Goal: Information Seeking & Learning: Check status

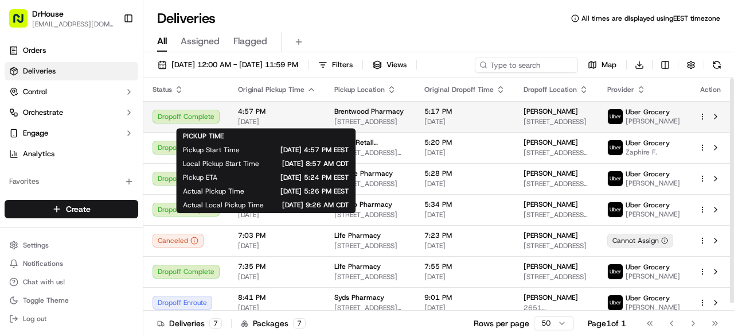
click at [312, 115] on span "4:57 PM" at bounding box center [277, 111] width 78 height 9
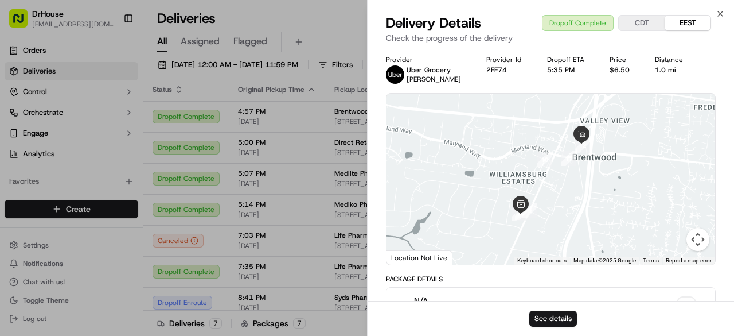
drag, startPoint x: 731, startPoint y: 102, endPoint x: 734, endPoint y: 138, distance: 36.8
click at [652, 275] on div "Package Details" at bounding box center [551, 278] width 330 height 9
click at [568, 312] on button "See details" at bounding box center [554, 318] width 48 height 16
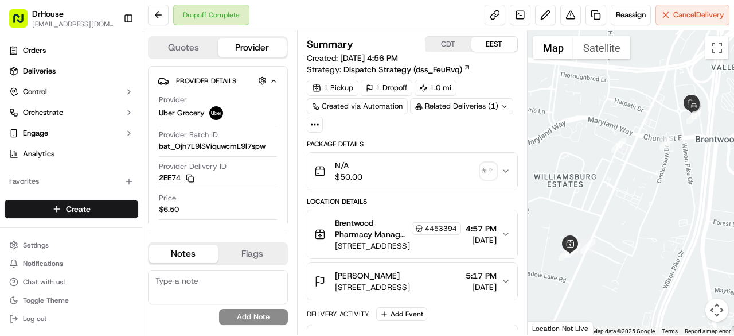
click at [318, 126] on icon at bounding box center [315, 124] width 10 height 10
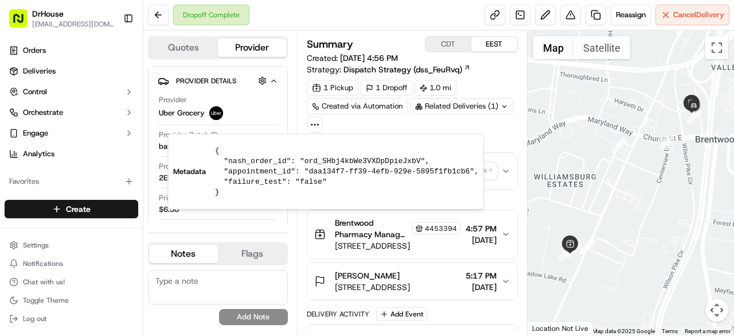
click at [318, 126] on icon at bounding box center [315, 124] width 10 height 10
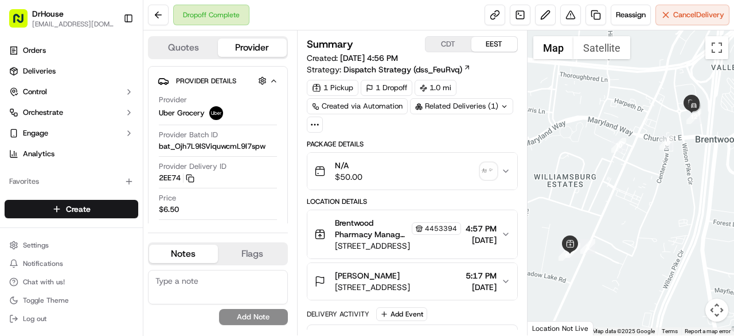
click at [200, 48] on button "Quotes" at bounding box center [183, 47] width 69 height 18
click at [255, 49] on button "Provider" at bounding box center [252, 47] width 69 height 18
click at [507, 170] on icon "button" at bounding box center [505, 170] width 9 height 9
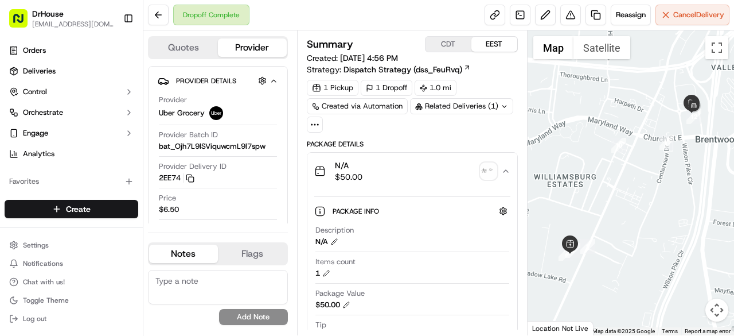
click at [507, 170] on icon "button" at bounding box center [505, 170] width 9 height 9
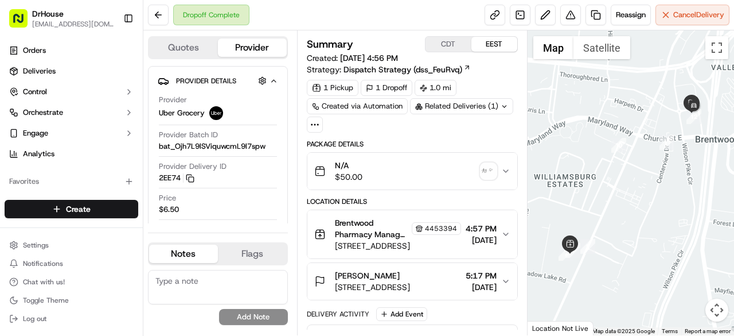
click at [521, 188] on div "Summary CDT EEST Created: 09/16/2025 4:56 PM Strategy: Dispatch Strategy (dss_F…" at bounding box center [412, 182] width 231 height 305
click at [265, 80] on button "button" at bounding box center [262, 80] width 14 height 14
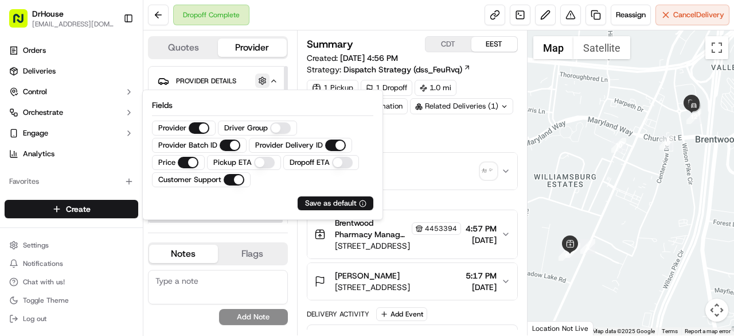
click at [265, 80] on button "button" at bounding box center [262, 80] width 14 height 14
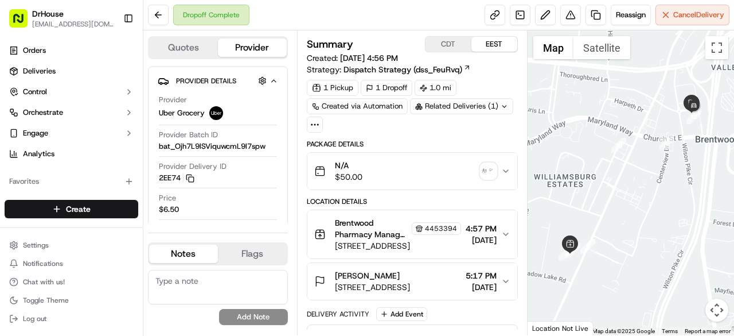
click at [522, 314] on div "Summary CDT EEST Created: 09/16/2025 4:56 PM Strategy: Dispatch Strategy (dss_F…" at bounding box center [412, 182] width 231 height 305
click at [715, 48] on button "Toggle fullscreen view" at bounding box center [717, 47] width 23 height 23
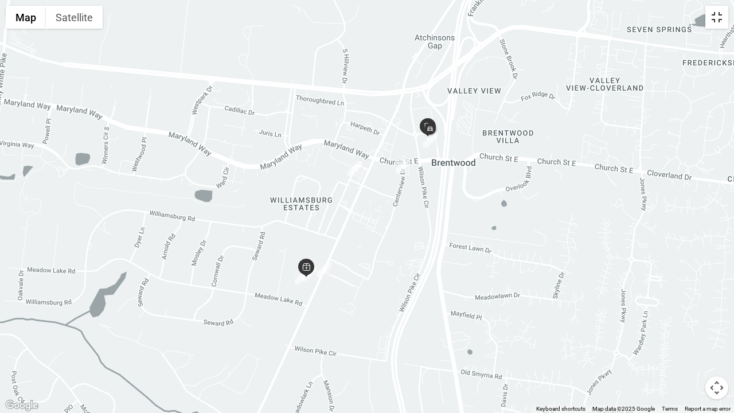
click at [710, 19] on button "Toggle fullscreen view" at bounding box center [717, 17] width 23 height 23
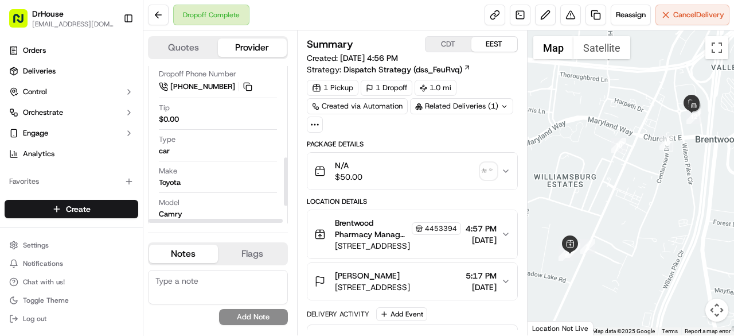
scroll to position [283, 0]
drag, startPoint x: 286, startPoint y: 108, endPoint x: 280, endPoint y: 195, distance: 86.9
click at [284, 195] on div at bounding box center [286, 177] width 4 height 48
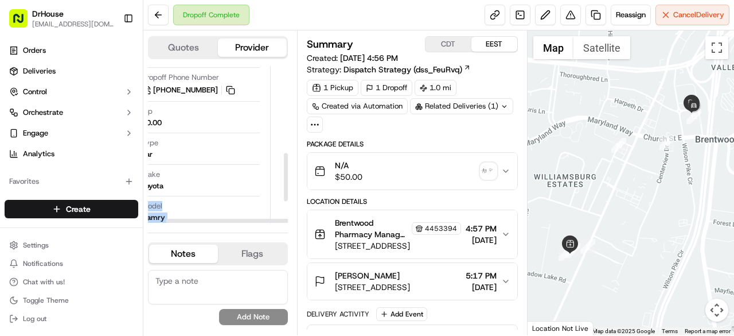
drag, startPoint x: 281, startPoint y: 179, endPoint x: 285, endPoint y: 134, distance: 44.9
click at [285, 134] on div "Provider Details Hidden ( 3 ) Provider Uber Grocery Provider Batch ID bat_Ojh7L…" at bounding box center [218, 144] width 140 height 157
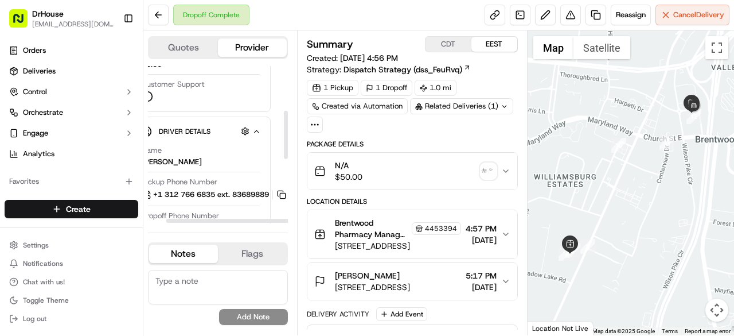
click at [285, 134] on div at bounding box center [285, 144] width 5 height 157
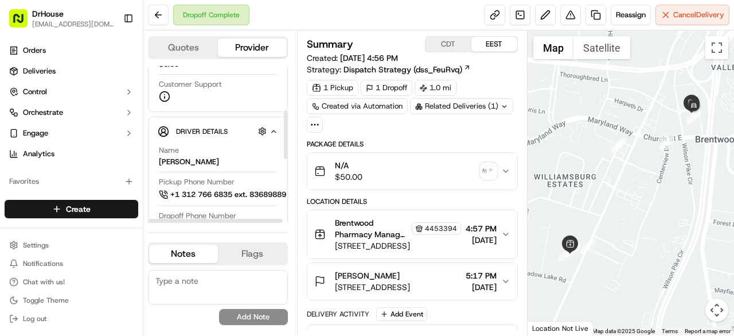
drag, startPoint x: 235, startPoint y: 220, endPoint x: 193, endPoint y: 220, distance: 41.9
click at [193, 220] on div at bounding box center [216, 221] width 134 height 4
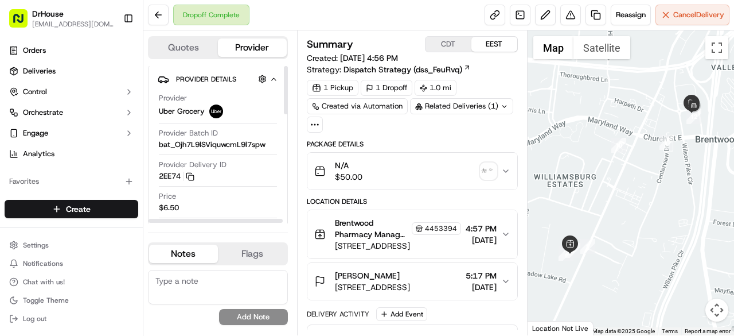
scroll to position [0, 0]
drag, startPoint x: 285, startPoint y: 131, endPoint x: 291, endPoint y: 77, distance: 54.4
click at [288, 77] on div at bounding box center [286, 90] width 4 height 48
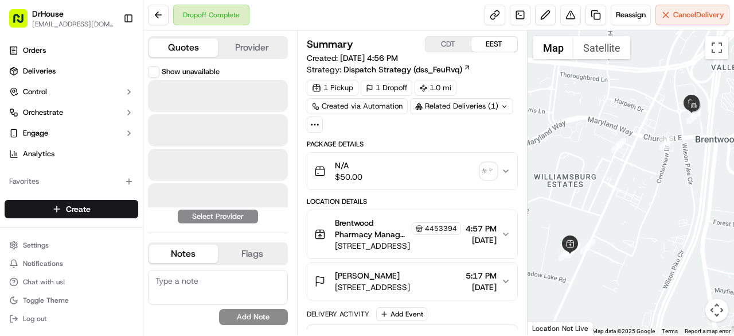
click at [202, 47] on button "Quotes" at bounding box center [183, 47] width 69 height 18
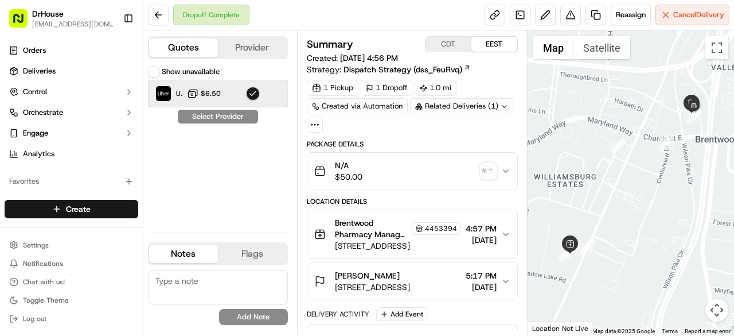
click at [230, 99] on div "Uber Grocery $6.50" at bounding box center [218, 94] width 140 height 28
click at [221, 119] on div "Show unavailable Uber Grocery $6.50 Select Provider" at bounding box center [218, 144] width 140 height 157
click at [510, 170] on icon "button" at bounding box center [505, 170] width 9 height 9
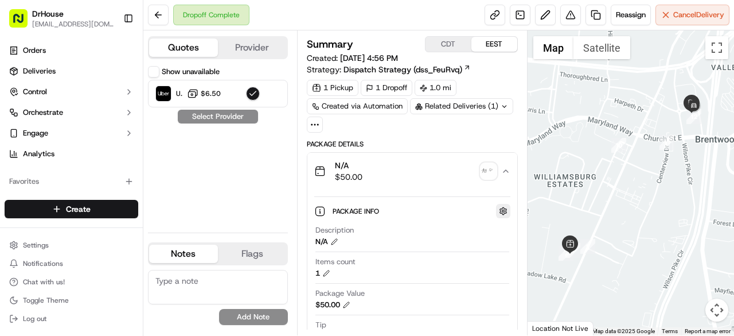
click at [507, 208] on button "button" at bounding box center [503, 211] width 14 height 14
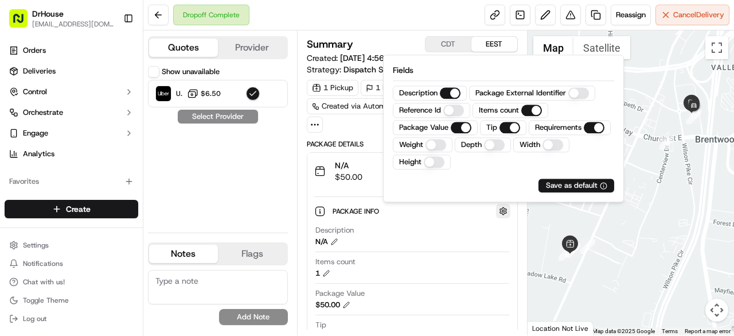
click at [507, 208] on button "button" at bounding box center [503, 211] width 14 height 14
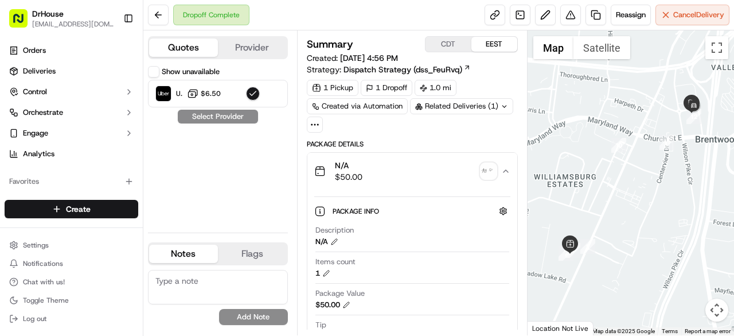
click at [520, 184] on div "Summary CDT EEST Created: 09/16/2025 4:56 PM Strategy: Dispatch Strategy (dss_F…" at bounding box center [412, 182] width 231 height 305
click at [506, 172] on icon "button" at bounding box center [505, 170] width 9 height 9
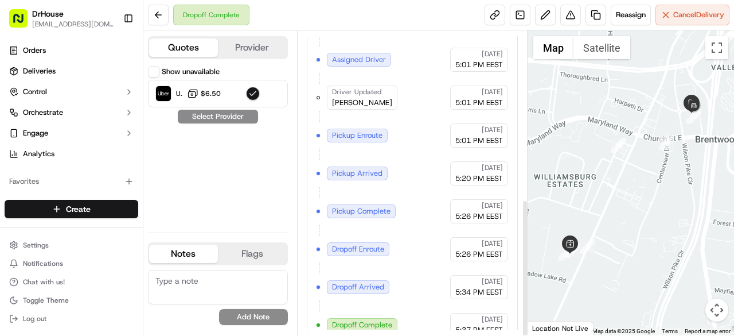
scroll to position [372, 0]
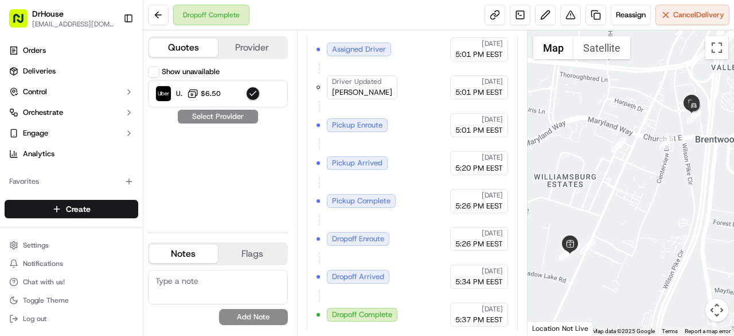
click at [482, 304] on span "[DATE]" at bounding box center [492, 308] width 21 height 9
click at [366, 309] on span "Dropoff Complete" at bounding box center [362, 314] width 60 height 10
click at [361, 87] on span "[PERSON_NAME]" at bounding box center [362, 92] width 60 height 10
click at [522, 229] on div "Summary CDT EEST Created: 09/16/2025 4:56 PM Strategy: Dispatch Strategy (dss_F…" at bounding box center [412, 182] width 231 height 305
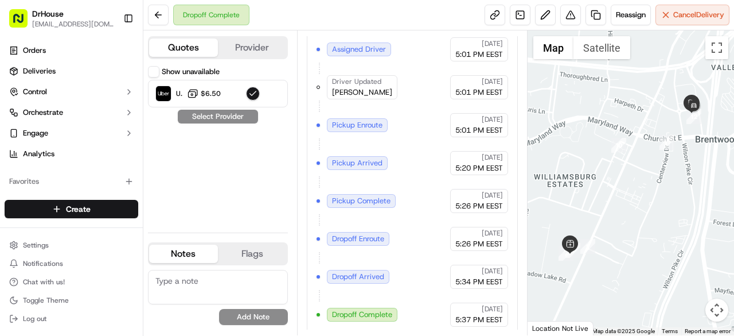
click at [449, 262] on div "Created (Sent To Provider) Uber Grocery 09/16/2025 4:56 PM EEST Not Assigned Dr…" at bounding box center [413, 144] width 192 height 365
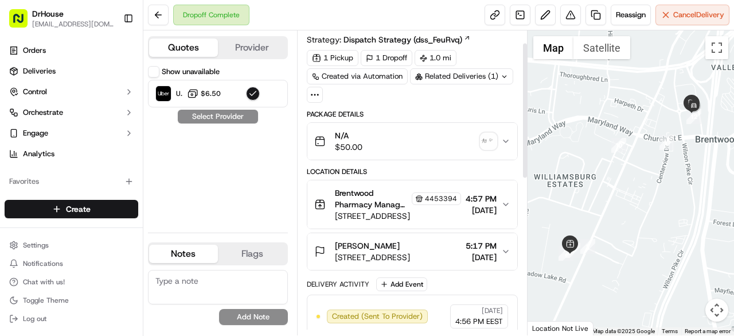
scroll to position [28, 0]
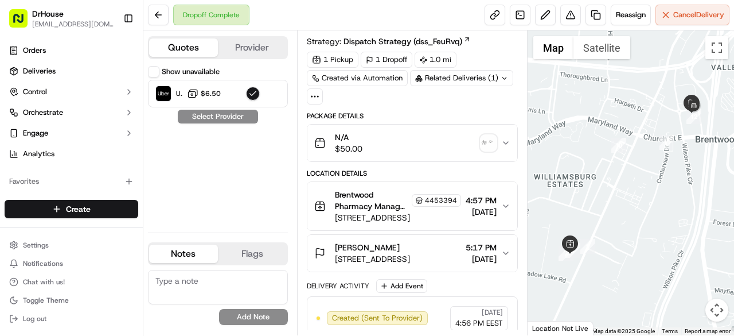
click at [445, 255] on div "Monica Phipps-Stewart 7109 Town Center Way, Brentwood, TN 37027, US 5:17 PM 09/…" at bounding box center [407, 253] width 187 height 23
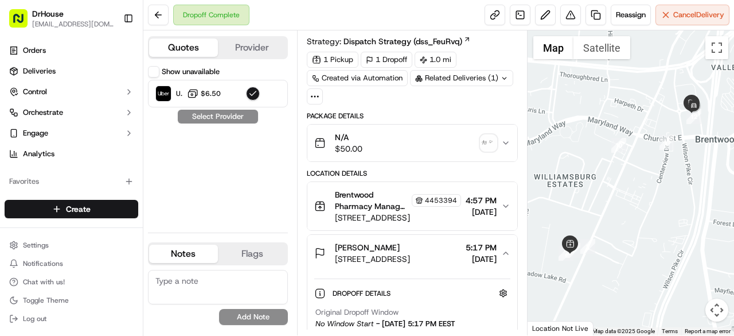
click at [445, 255] on div "Monica Phipps-Stewart 7109 Town Center Way, Brentwood, TN 37027, US 5:17 PM 09/…" at bounding box center [407, 253] width 187 height 23
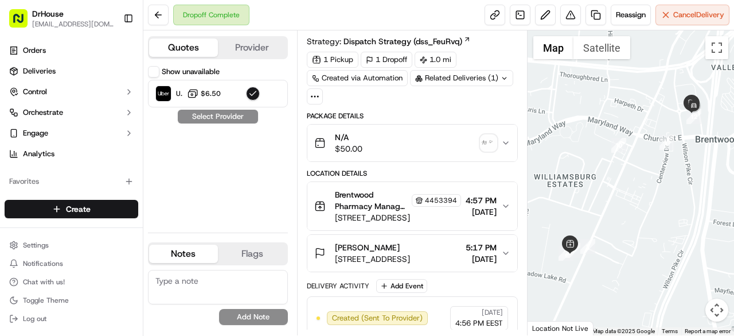
click at [445, 255] on div "Monica Phipps-Stewart 7109 Town Center Way, Brentwood, TN 37027, US 5:17 PM 09/…" at bounding box center [407, 253] width 187 height 23
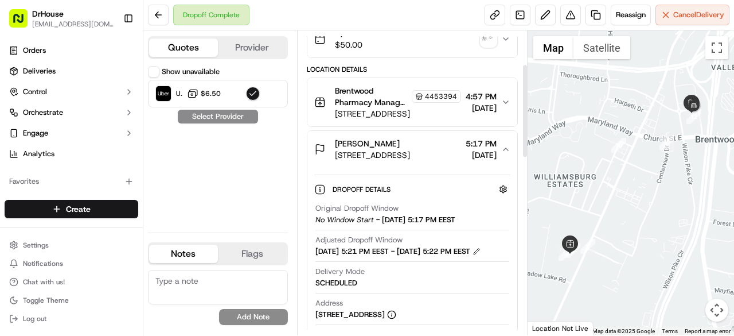
scroll to position [109, 0]
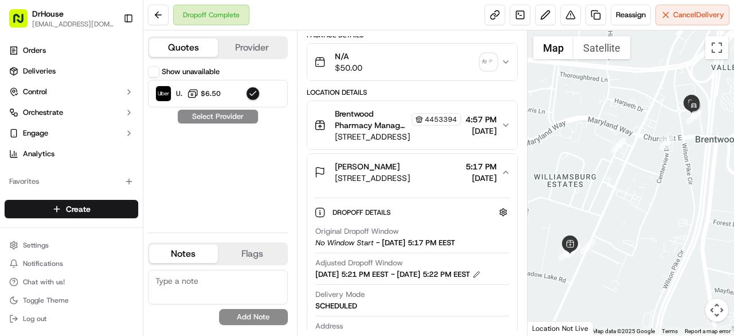
click at [509, 172] on icon "button" at bounding box center [505, 172] width 9 height 9
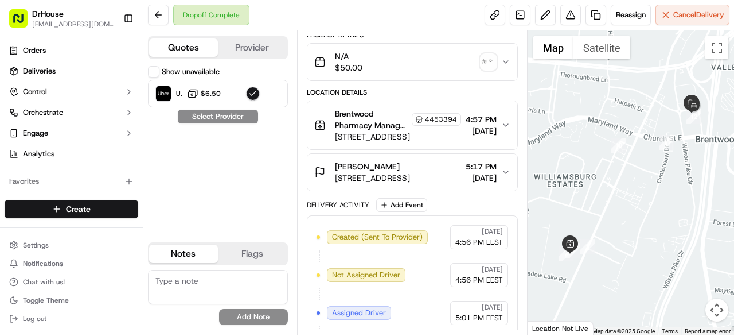
click at [509, 172] on icon "button" at bounding box center [505, 172] width 9 height 9
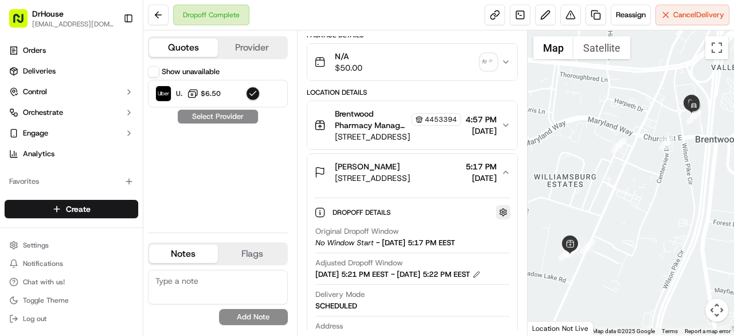
click at [504, 206] on button "button" at bounding box center [503, 212] width 14 height 14
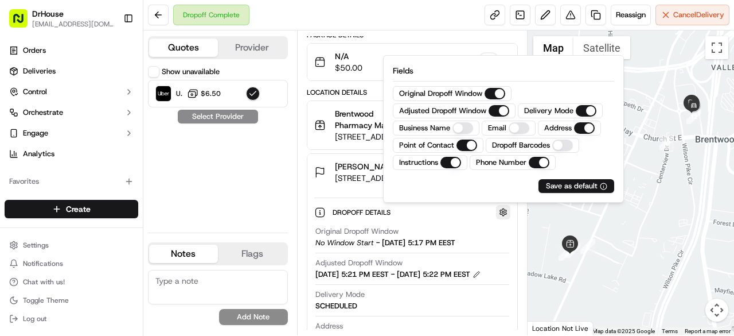
click at [504, 206] on button "button" at bounding box center [503, 212] width 14 height 14
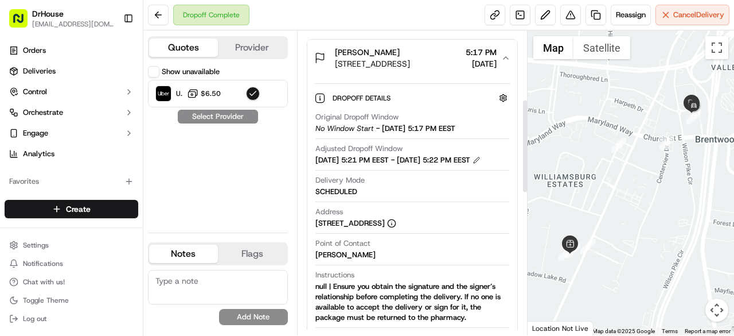
scroll to position [224, 0]
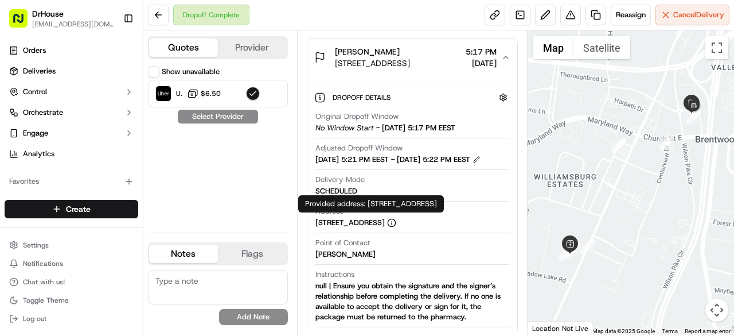
click at [392, 221] on icon at bounding box center [392, 221] width 0 height 0
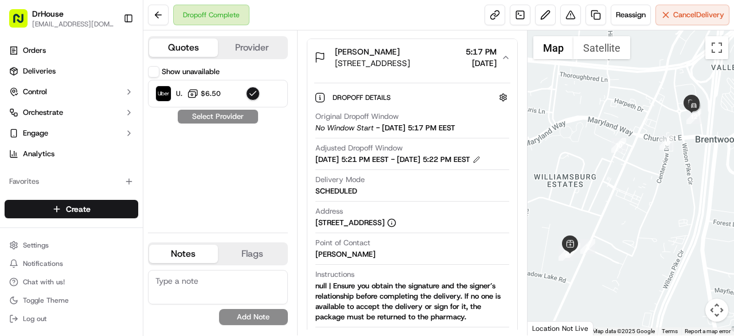
click at [392, 221] on icon at bounding box center [392, 221] width 0 height 0
click at [440, 255] on div "Point of Contact Monica Phipps-Stewart" at bounding box center [413, 249] width 194 height 22
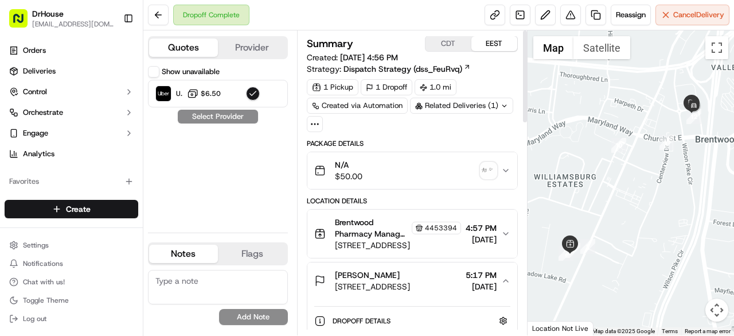
scroll to position [0, 0]
click at [501, 106] on icon at bounding box center [504, 106] width 7 height 7
click at [313, 127] on icon at bounding box center [315, 124] width 10 height 10
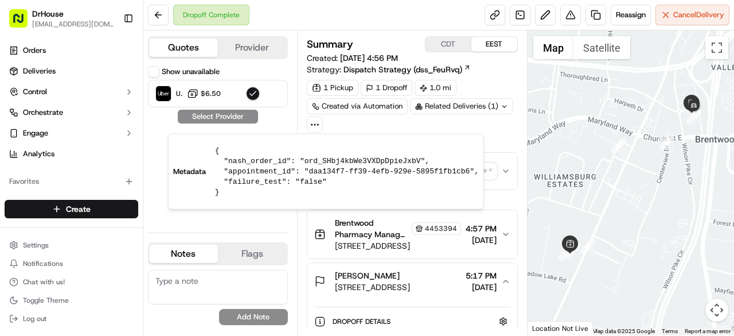
click at [313, 127] on icon at bounding box center [315, 124] width 10 height 10
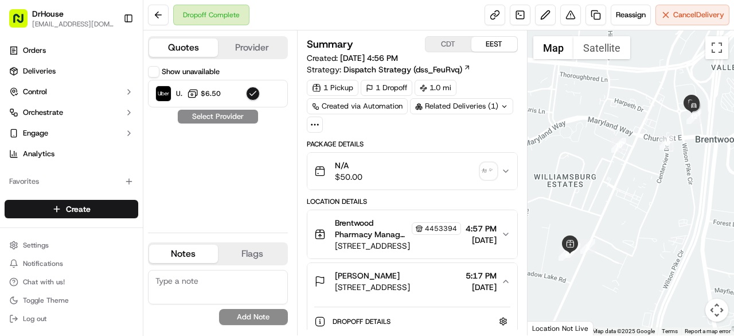
click at [386, 131] on div "1 Pickup 1 Dropoff 1.0 mi Created via Automation Related Deliveries (1)" at bounding box center [412, 106] width 211 height 53
click at [318, 120] on icon at bounding box center [315, 124] width 10 height 10
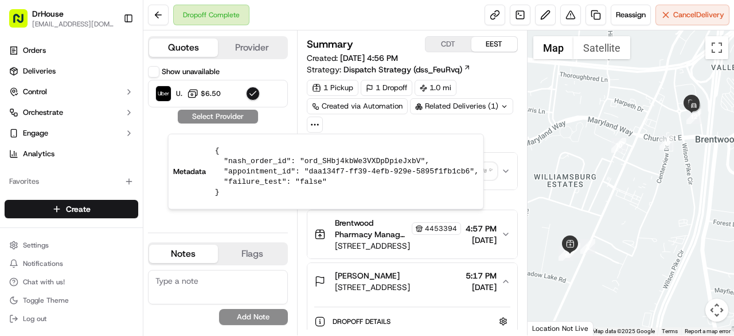
click at [476, 128] on div "1 Pickup 1 Dropoff 1.0 mi Created via Automation Related Deliveries (1)" at bounding box center [412, 106] width 211 height 53
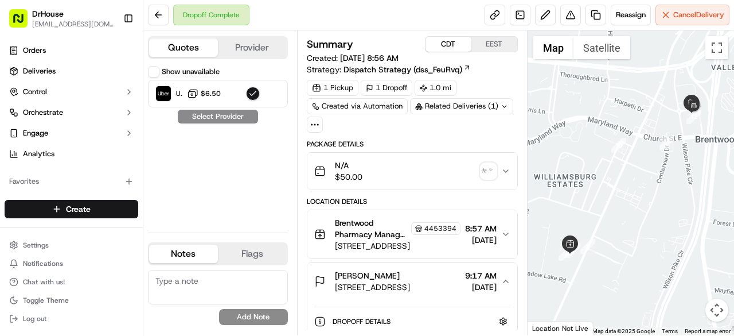
click at [454, 46] on button "CDT" at bounding box center [449, 44] width 46 height 15
click at [492, 47] on button "EEST" at bounding box center [495, 44] width 46 height 15
click at [523, 119] on div "Summary CDT EEST Created: 09/16/2025 4:56 PM Strategy: Dispatch Strategy (dss_F…" at bounding box center [412, 182] width 231 height 305
click at [503, 314] on button "button" at bounding box center [503, 321] width 14 height 14
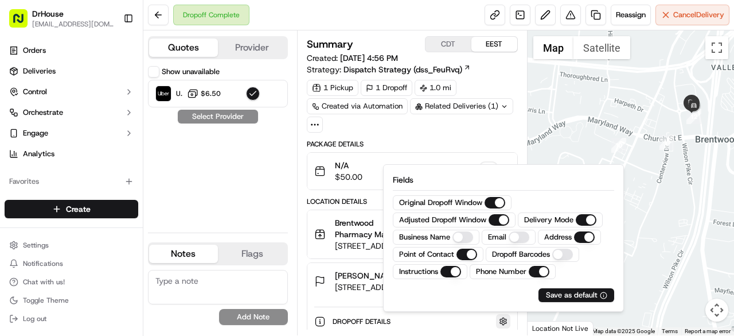
click at [503, 314] on button "button" at bounding box center [503, 321] width 14 height 14
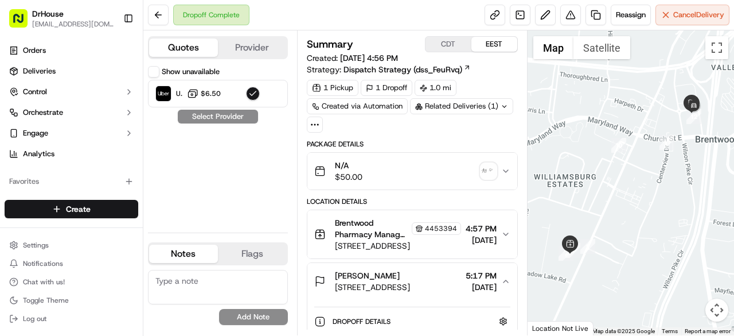
click at [520, 296] on div "Summary CDT EEST Created: 09/16/2025 4:56 PM Strategy: Dispatch Strategy (dss_F…" at bounding box center [412, 182] width 231 height 305
click at [461, 318] on div "Dropoff Details Hidden ( 3 )" at bounding box center [422, 321] width 178 height 14
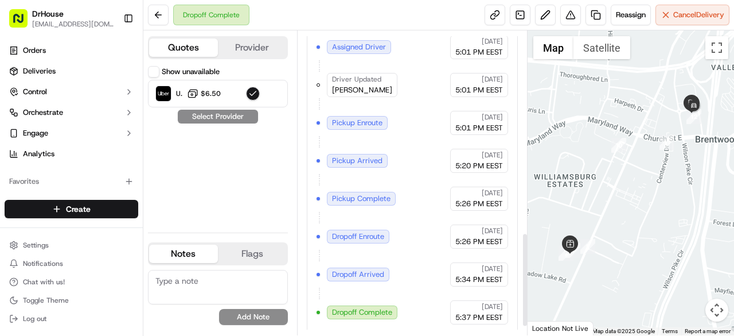
scroll to position [683, 0]
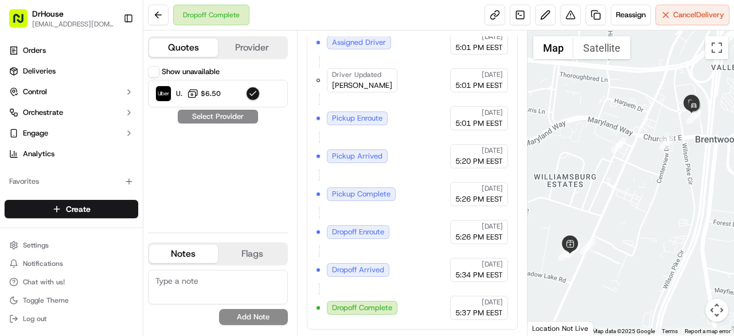
click at [467, 162] on span "5:20 PM EEST" at bounding box center [480, 161] width 48 height 10
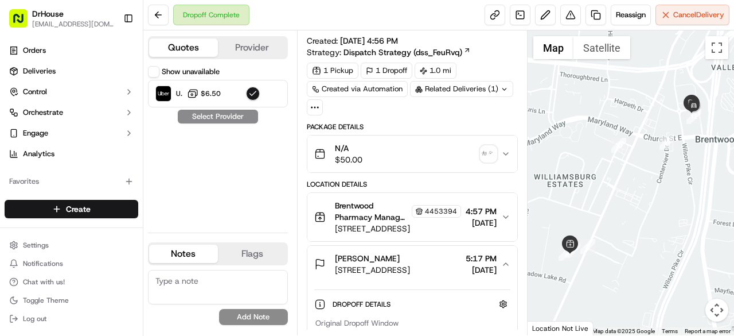
scroll to position [0, 0]
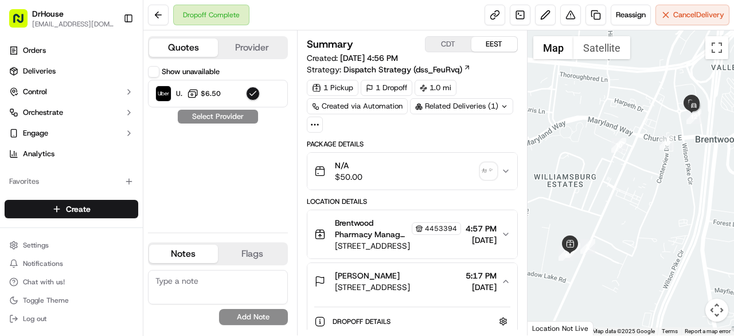
click at [489, 165] on img "button" at bounding box center [489, 171] width 16 height 16
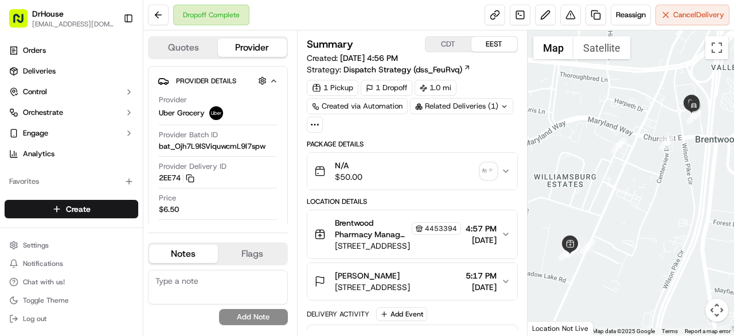
click at [316, 122] on icon at bounding box center [315, 124] width 10 height 10
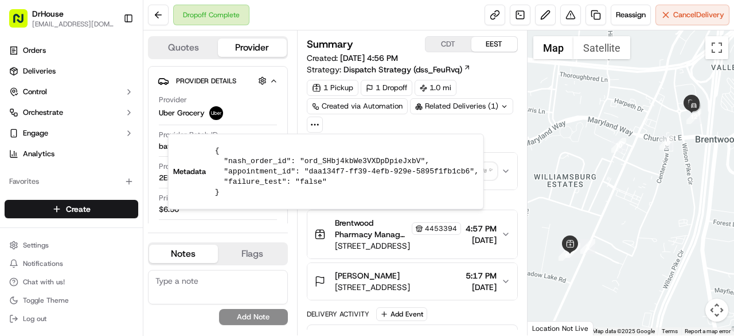
click at [316, 122] on icon at bounding box center [315, 124] width 10 height 10
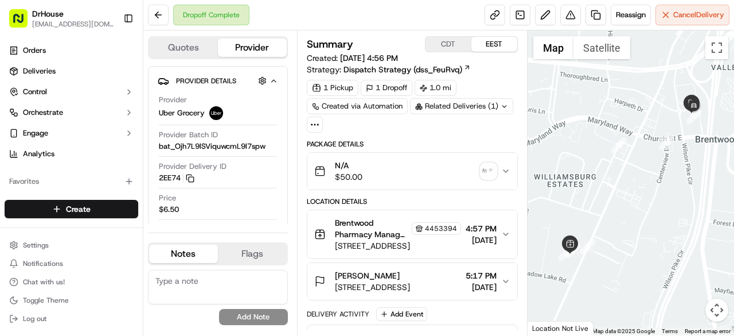
click at [456, 129] on div "1 Pickup 1 Dropoff 1.0 mi Created via Automation Related Deliveries (1)" at bounding box center [412, 106] width 211 height 53
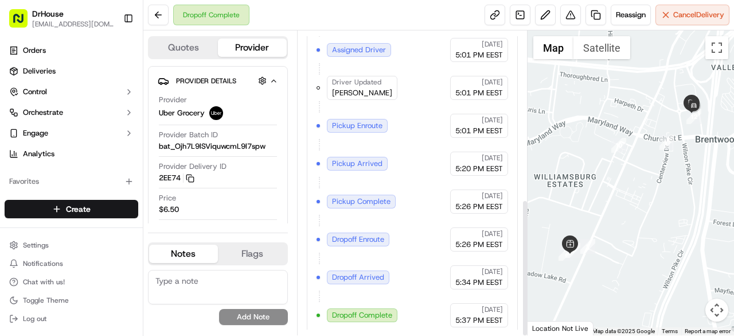
scroll to position [372, 0]
click at [125, 18] on button "Toggle Sidebar" at bounding box center [129, 19] width 20 height 20
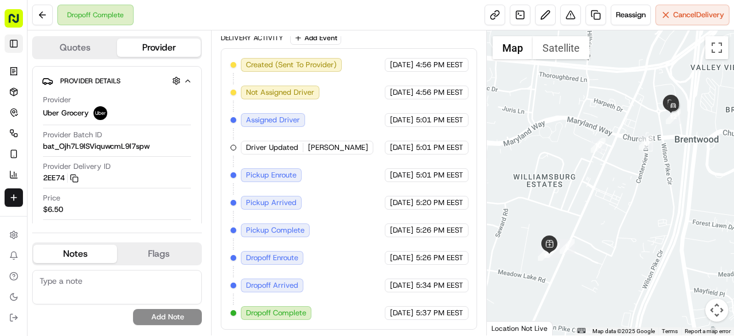
scroll to position [251, 0]
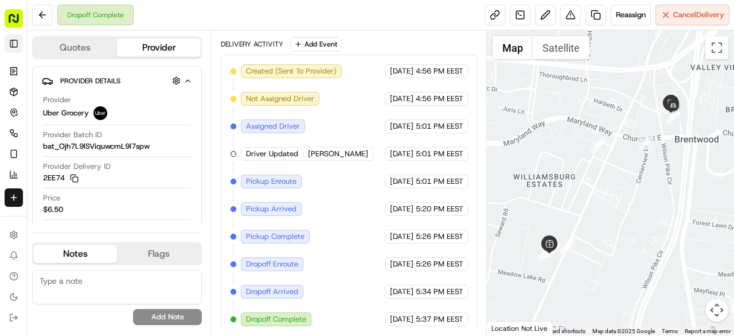
click at [14, 40] on button "Toggle Sidebar" at bounding box center [14, 43] width 18 height 18
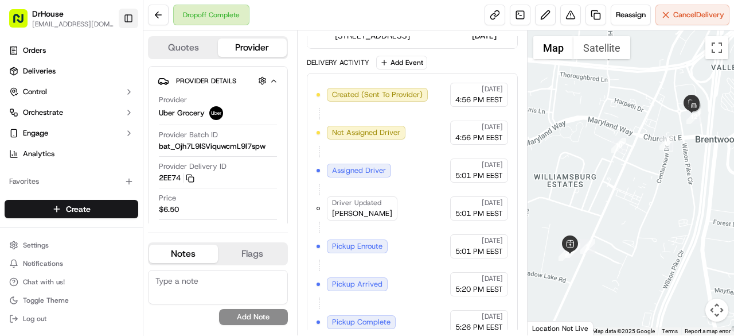
scroll to position [372, 0]
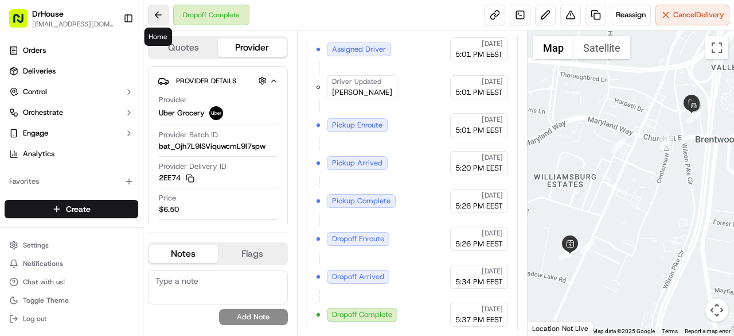
click at [151, 10] on button at bounding box center [158, 15] width 21 height 21
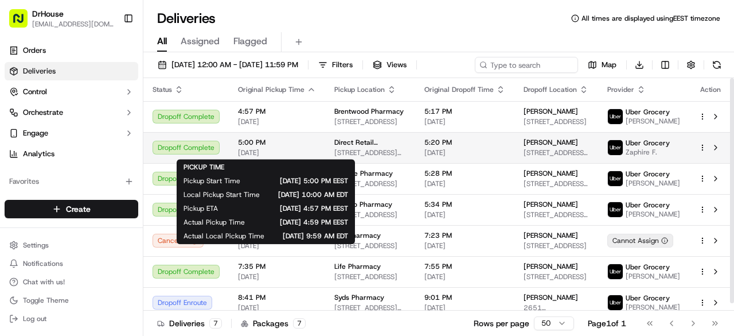
click at [294, 138] on span "5:00 PM" at bounding box center [277, 142] width 78 height 9
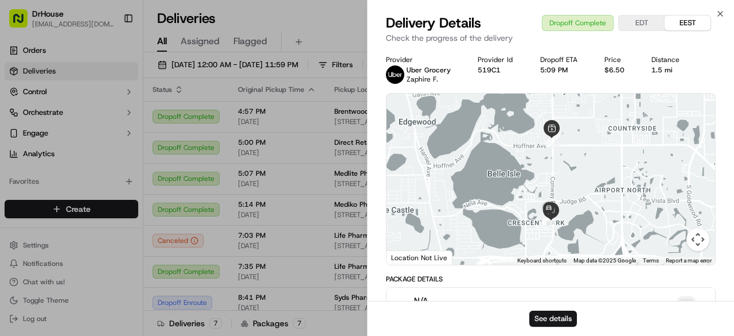
click at [648, 294] on div "N/A $25.00" at bounding box center [547, 305] width 306 height 23
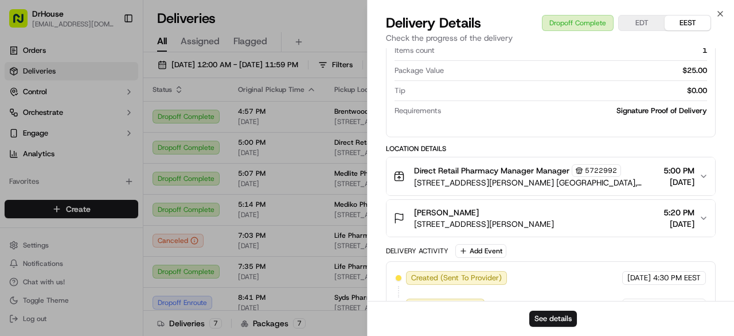
scroll to position [131, 0]
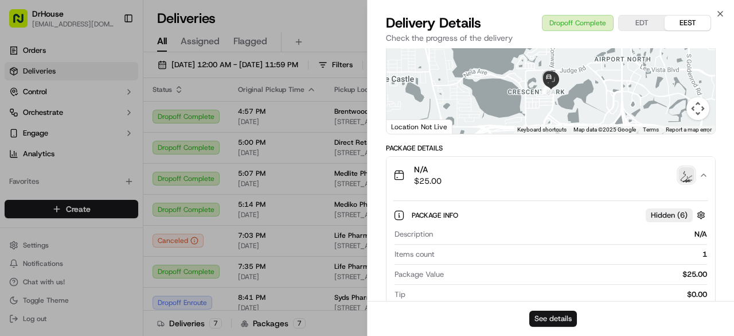
click at [555, 320] on button "See details" at bounding box center [554, 318] width 48 height 16
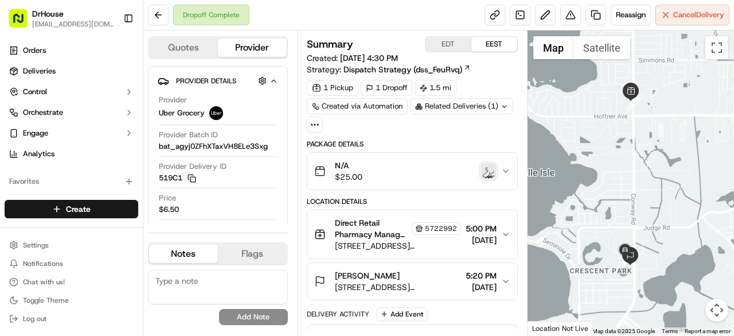
click at [503, 277] on icon "button" at bounding box center [505, 281] width 9 height 9
click at [448, 316] on div "Dropoff Details Hidden ( 3 )" at bounding box center [422, 321] width 178 height 14
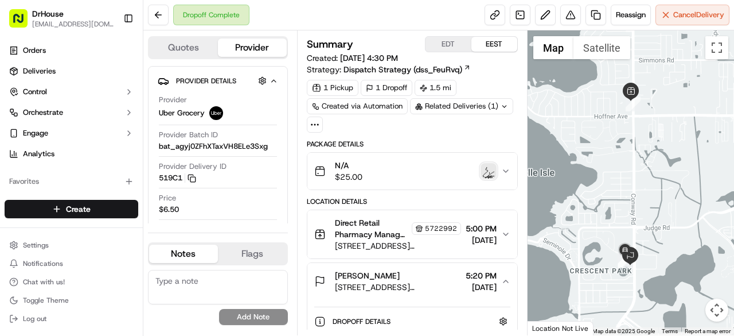
click at [510, 174] on button "N/A $25.00" at bounding box center [413, 171] width 210 height 37
click at [501, 167] on div "N/A $25.00" at bounding box center [407, 171] width 187 height 23
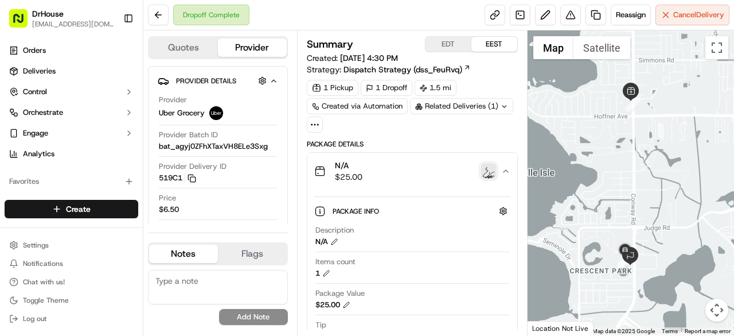
click at [488, 169] on img "button" at bounding box center [489, 171] width 16 height 16
click at [158, 17] on button at bounding box center [158, 15] width 21 height 21
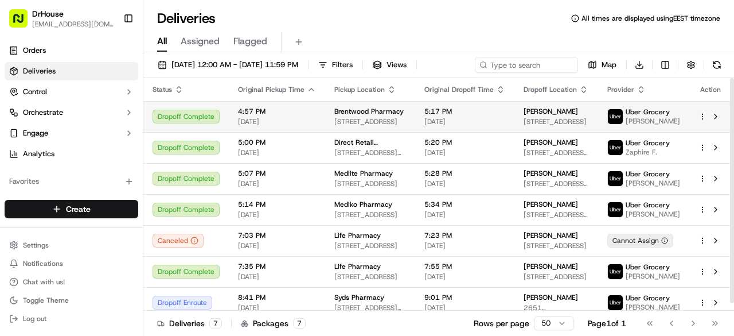
click at [406, 122] on span "[STREET_ADDRESS]" at bounding box center [371, 121] width 72 height 9
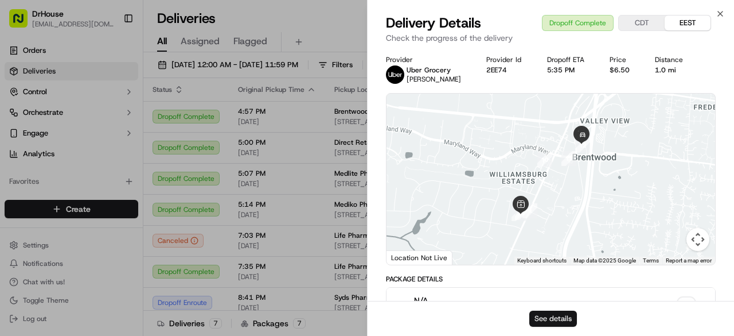
click at [538, 317] on button "See details" at bounding box center [554, 318] width 48 height 16
